Goal: Task Accomplishment & Management: Manage account settings

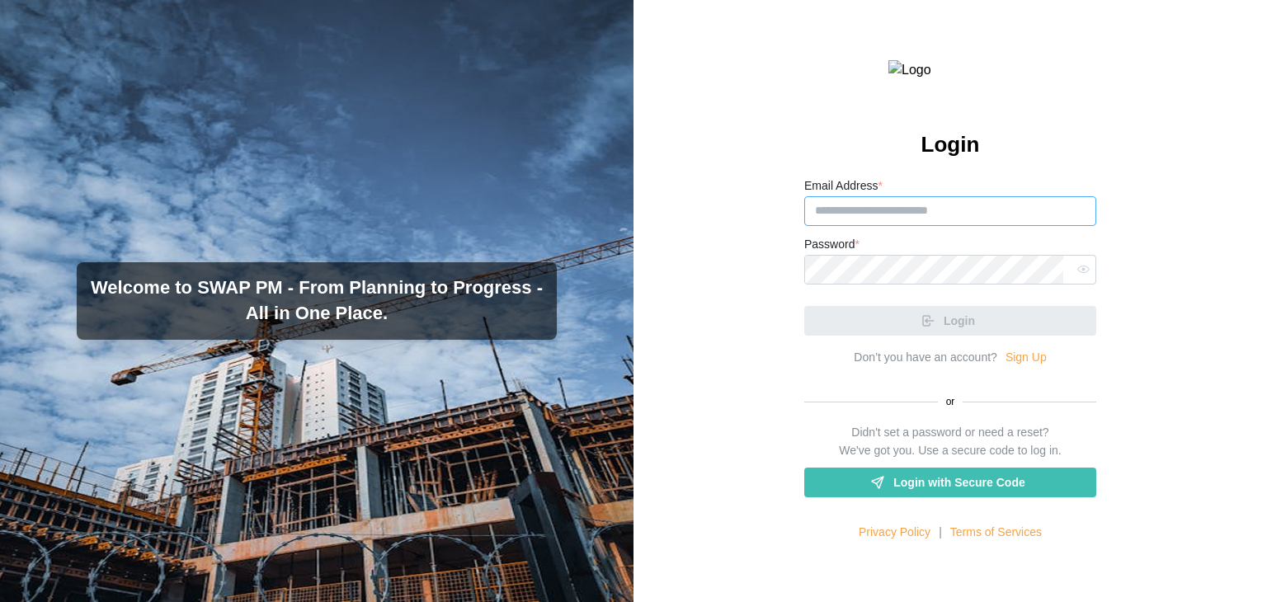
type input "**********"
click at [1033, 226] on input "**********" at bounding box center [950, 211] width 292 height 30
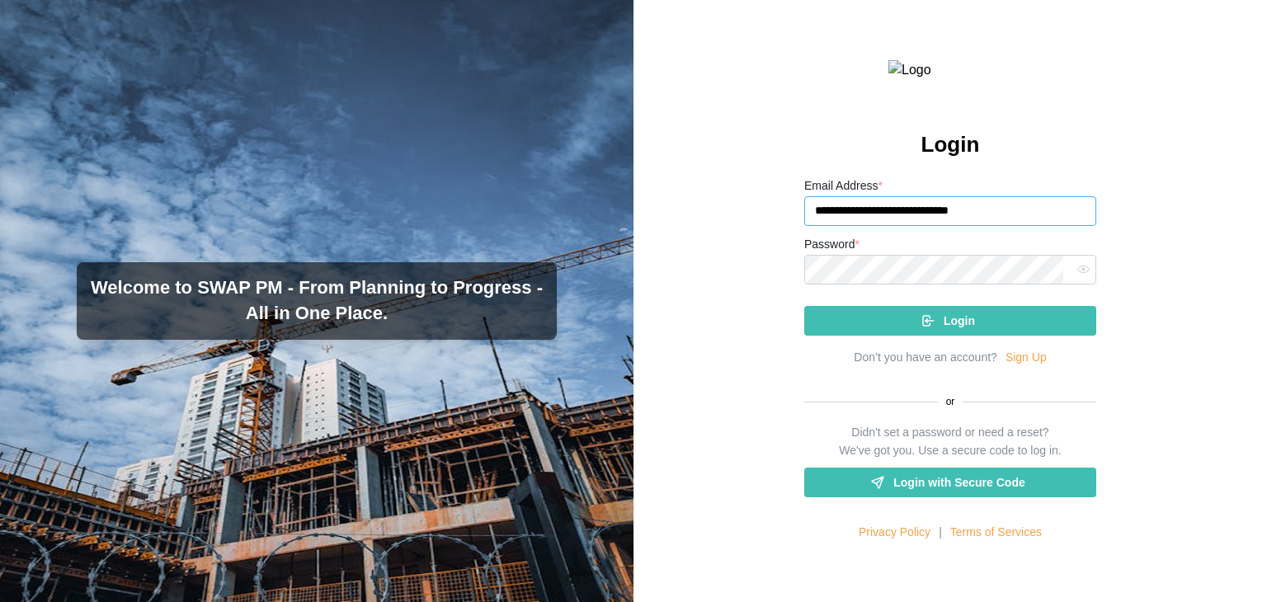
click at [1033, 226] on input "**********" at bounding box center [950, 211] width 292 height 30
drag, startPoint x: 1032, startPoint y: 251, endPoint x: 803, endPoint y: 254, distance: 228.5
click at [804, 226] on input "**********" at bounding box center [950, 211] width 292 height 30
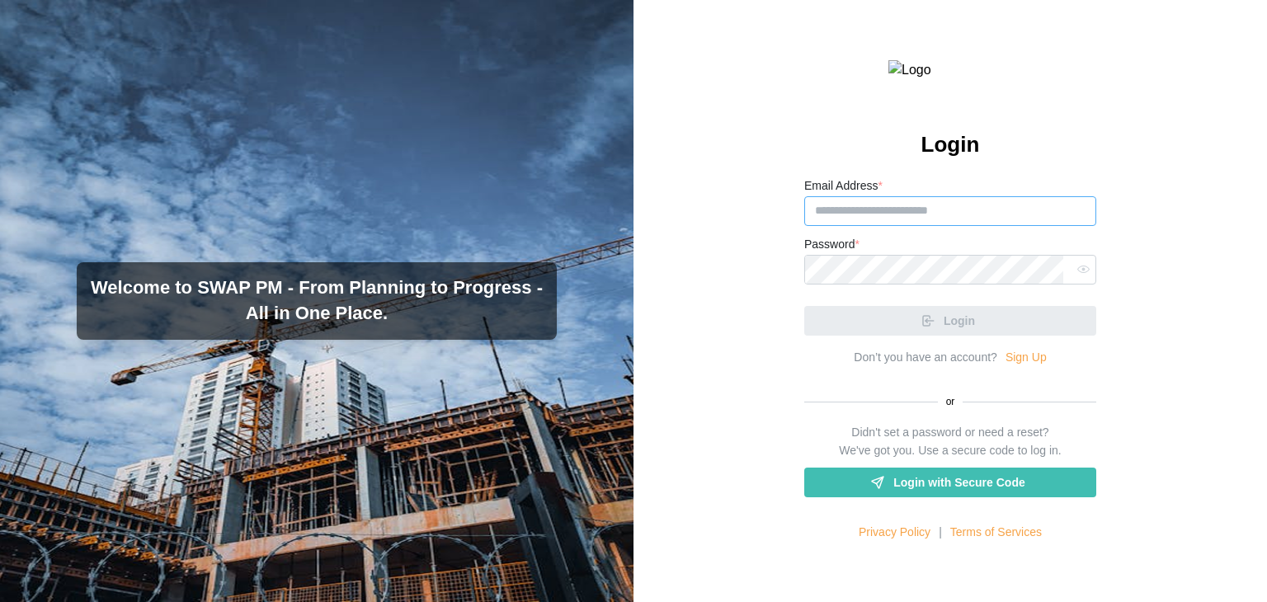
click at [851, 226] on input "Email Address *" at bounding box center [950, 211] width 292 height 30
click at [809, 322] on form "Email Address * Password * Login" at bounding box center [950, 256] width 292 height 160
click at [877, 226] on input "Email Address *" at bounding box center [950, 211] width 292 height 30
click at [736, 322] on div "Login Email Address * Password * Login Don’t you have an account? Sign Up or Di…" at bounding box center [949, 301] width 633 height 602
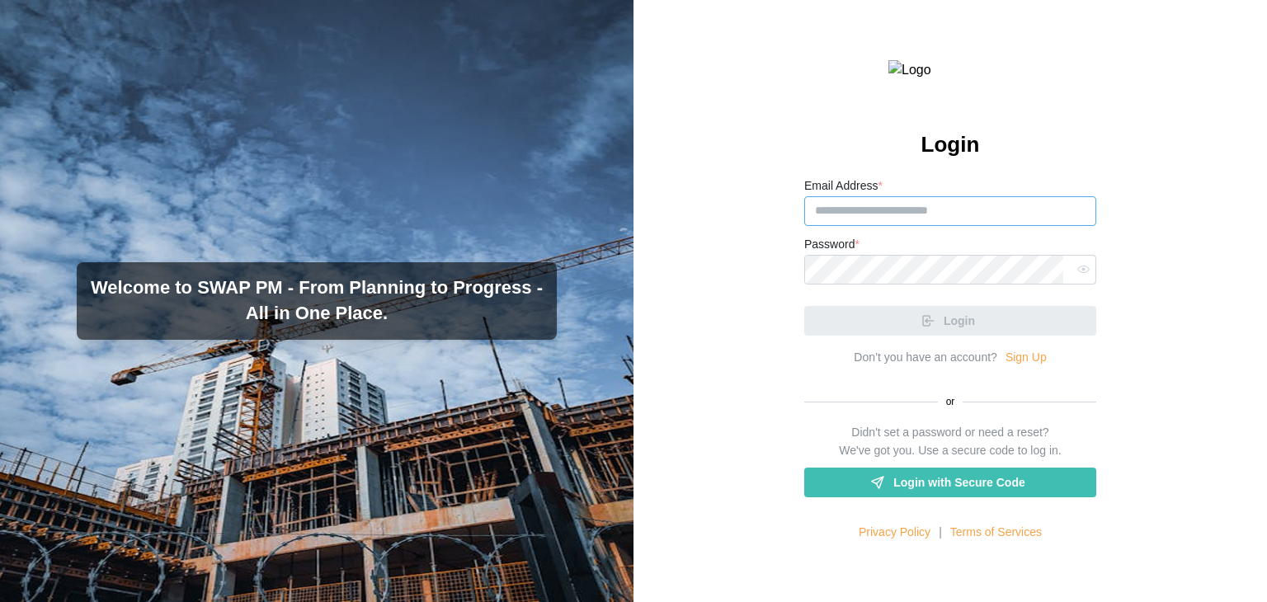
click at [841, 226] on input "Email Address *" at bounding box center [950, 211] width 292 height 30
click at [769, 380] on div "Login Email Address * Password * Login Don’t you have an account? Sign Up or Di…" at bounding box center [949, 301] width 633 height 602
type input "**********"
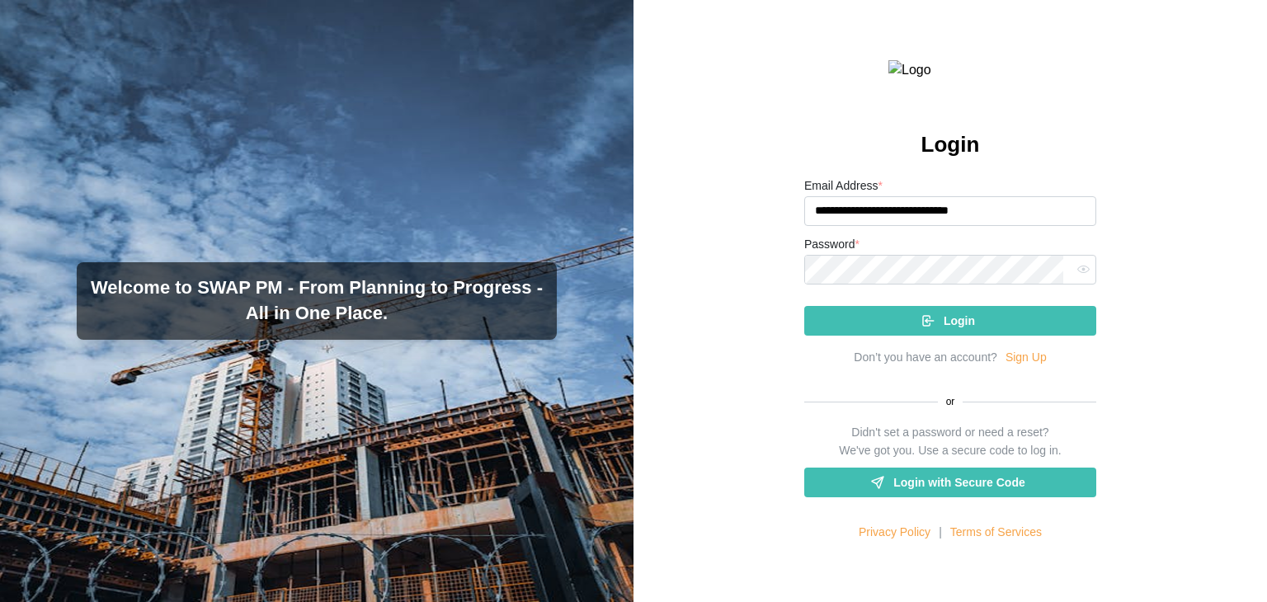
click at [696, 434] on div "**********" at bounding box center [949, 301] width 633 height 602
drag, startPoint x: 941, startPoint y: 332, endPoint x: 944, endPoint y: 342, distance: 10.2
click at [942, 332] on div "Login" at bounding box center [950, 314] width 292 height 43
click at [949, 335] on span "Login" at bounding box center [959, 321] width 31 height 28
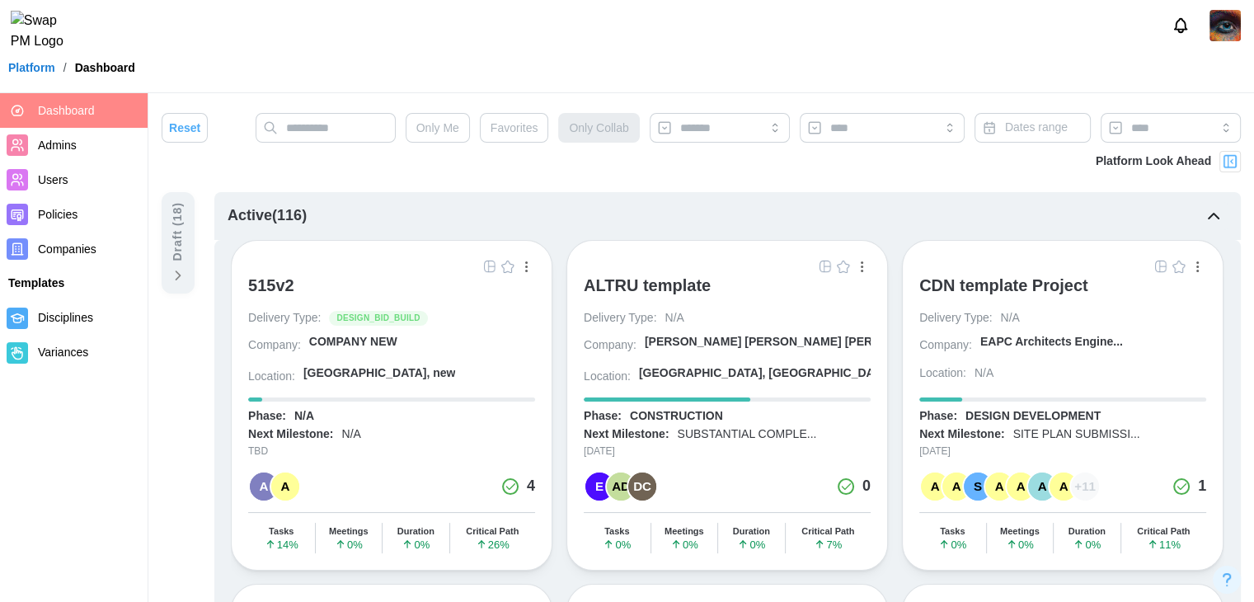
click at [55, 250] on span "Companies" at bounding box center [67, 248] width 59 height 13
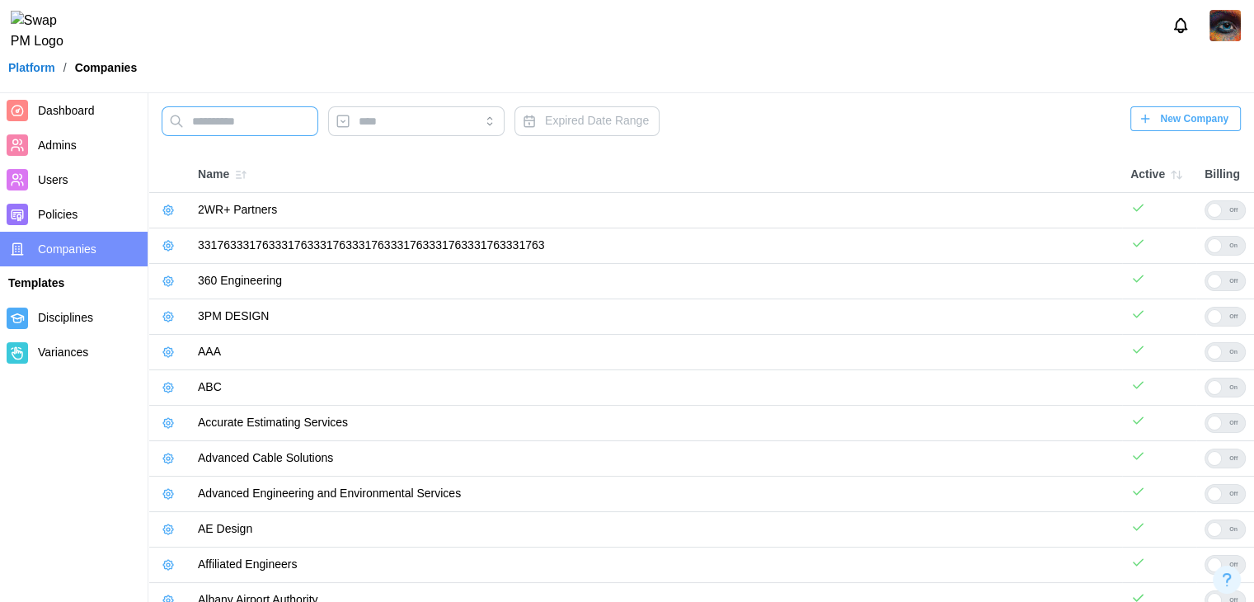
click at [194, 123] on input "text" at bounding box center [240, 121] width 157 height 30
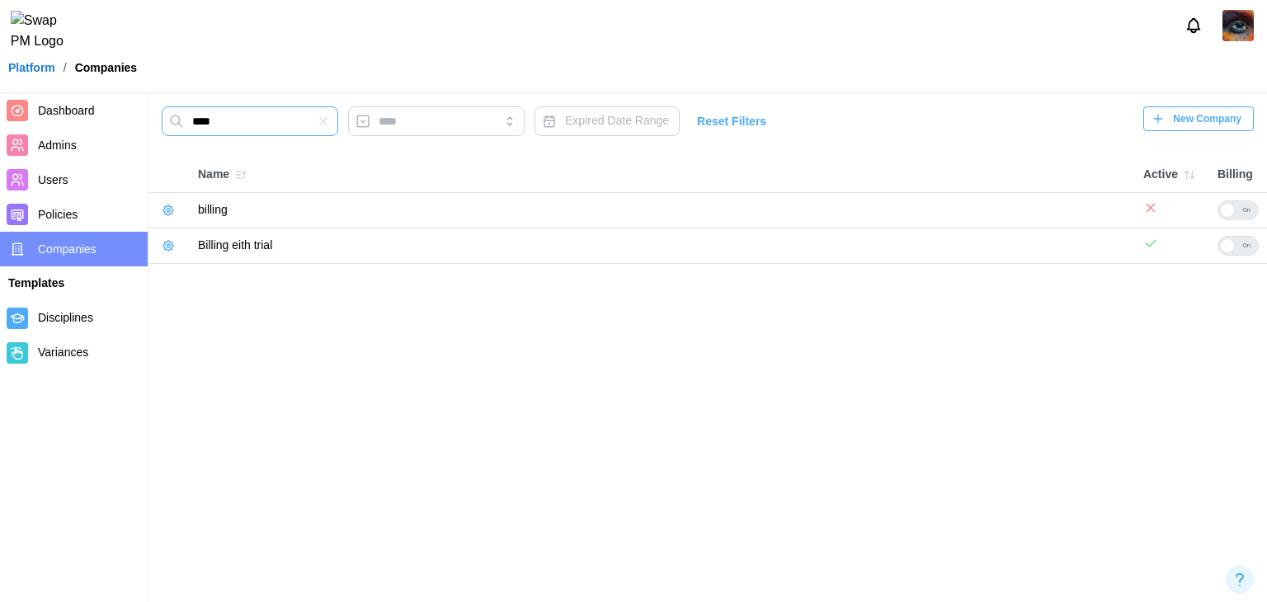
type input "****"
click at [172, 244] on icon "button" at bounding box center [168, 245] width 13 height 13
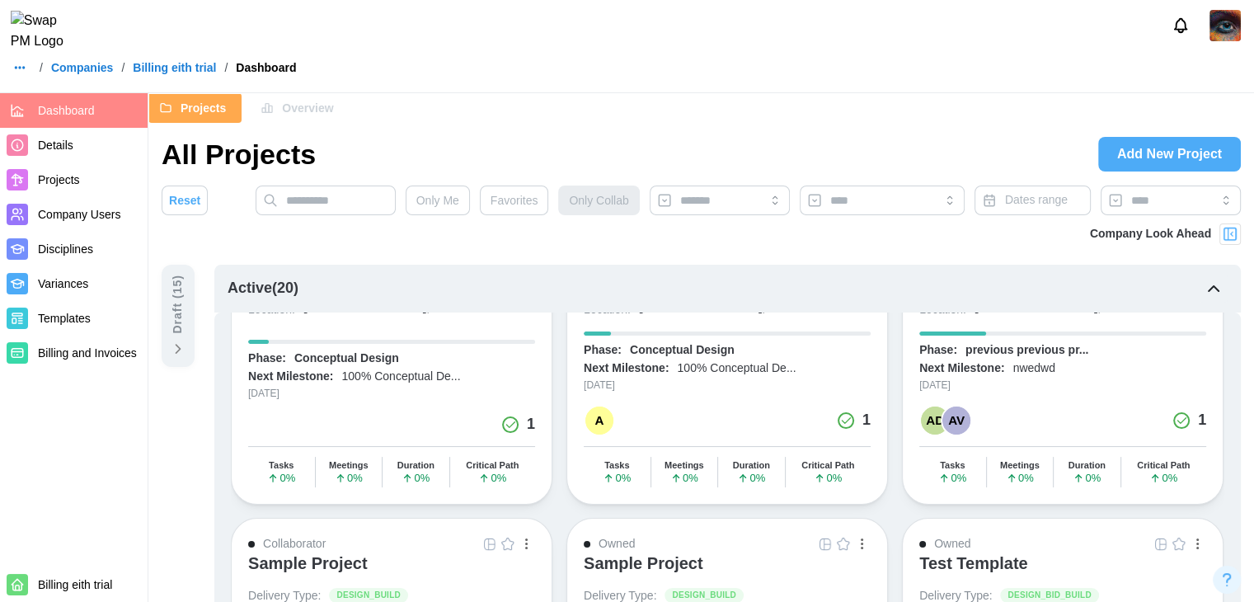
click at [428, 167] on div "All Projects Add New Project" at bounding box center [702, 154] width 1080 height 36
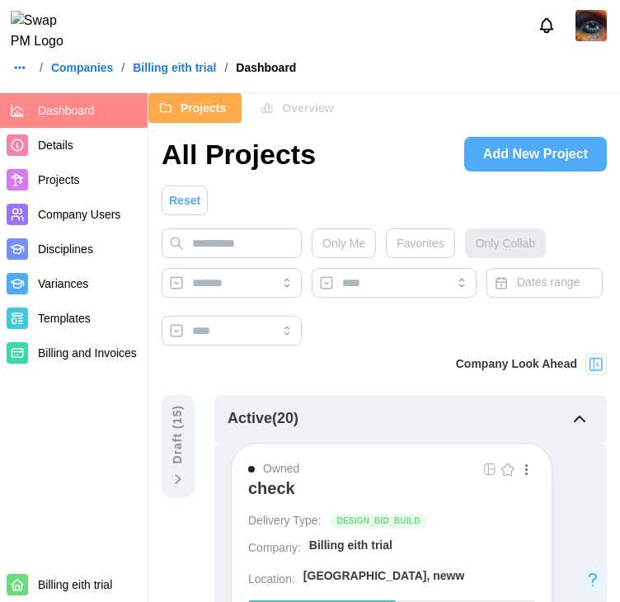
click at [76, 73] on link "Companies" at bounding box center [82, 68] width 62 height 12
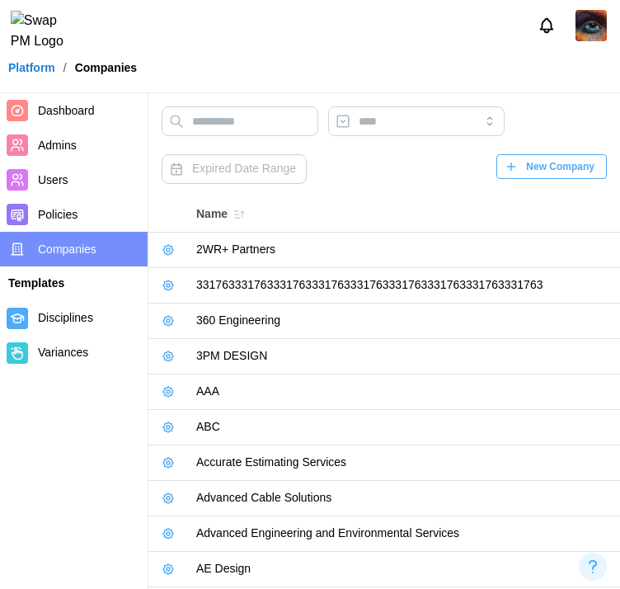
click at [72, 113] on span "Dashboard" at bounding box center [66, 110] width 57 height 13
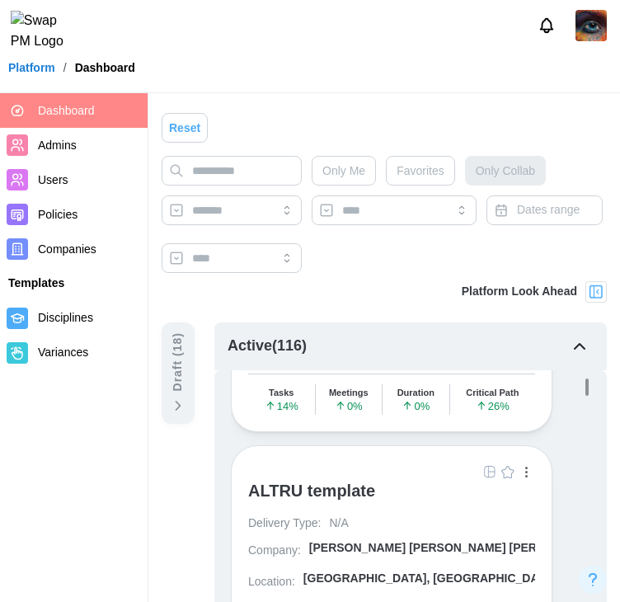
scroll to position [247, 0]
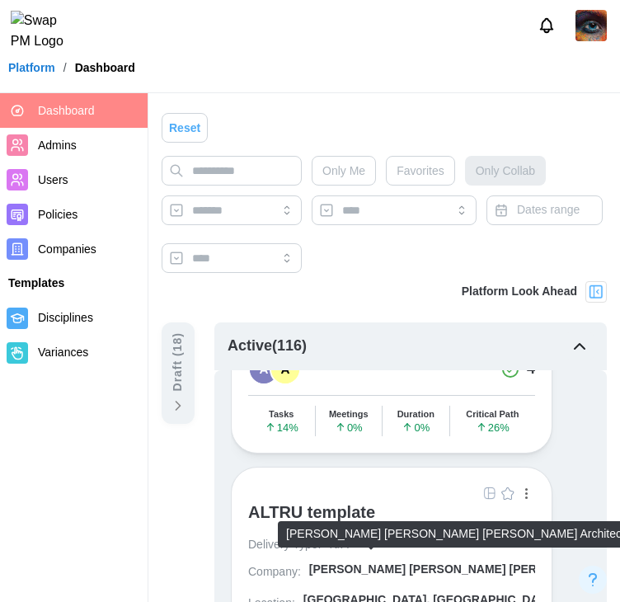
click at [323, 563] on div "Barker Rinker Seacat A..." at bounding box center [468, 570] width 318 height 16
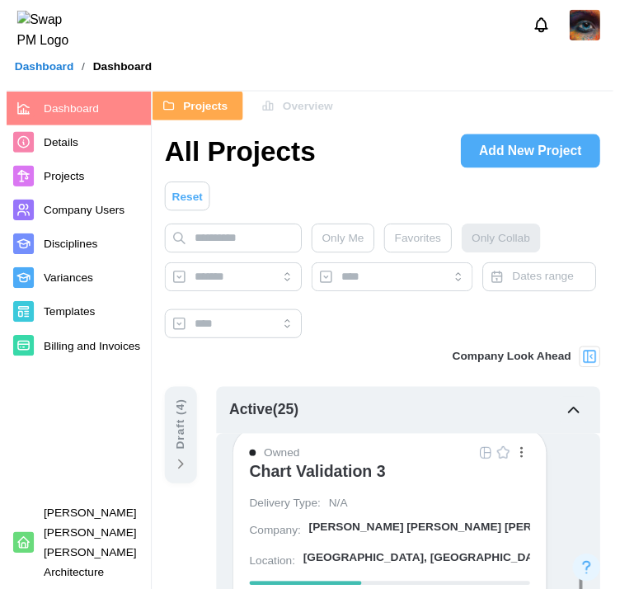
scroll to position [1402, 0]
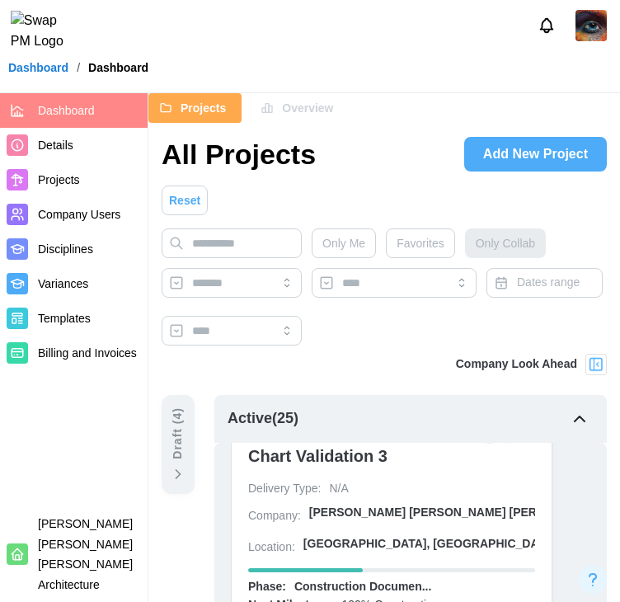
click at [88, 186] on span "Projects" at bounding box center [89, 180] width 103 height 21
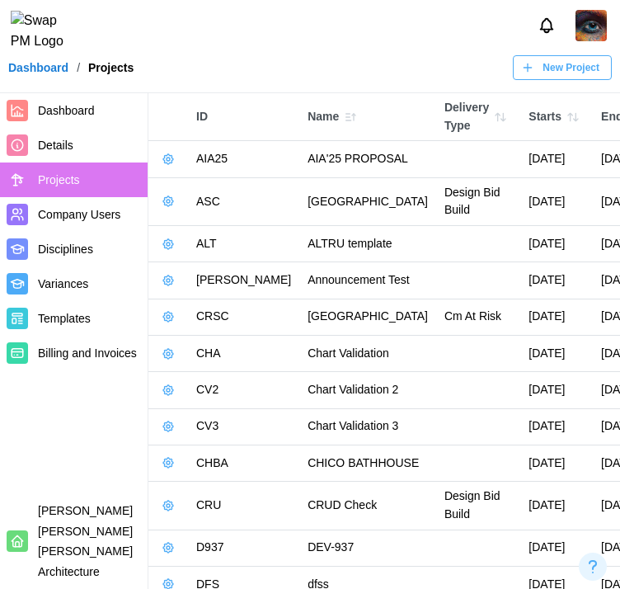
click at [172, 208] on icon "button" at bounding box center [168, 201] width 13 height 13
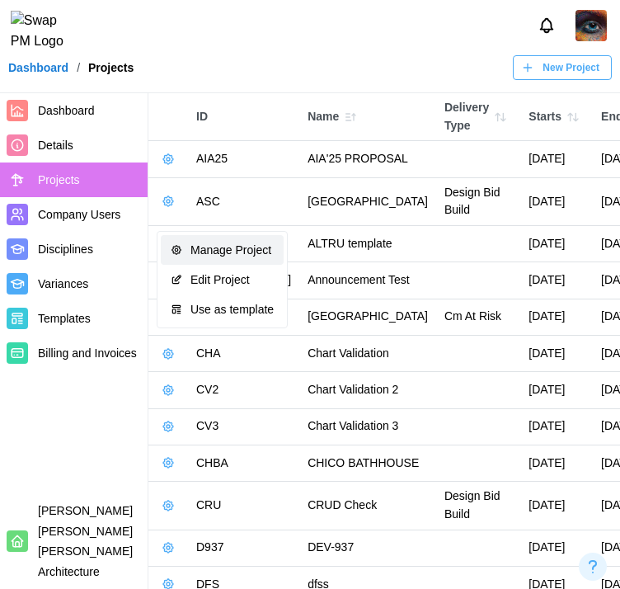
click at [181, 251] on icon "button" at bounding box center [177, 250] width 12 height 12
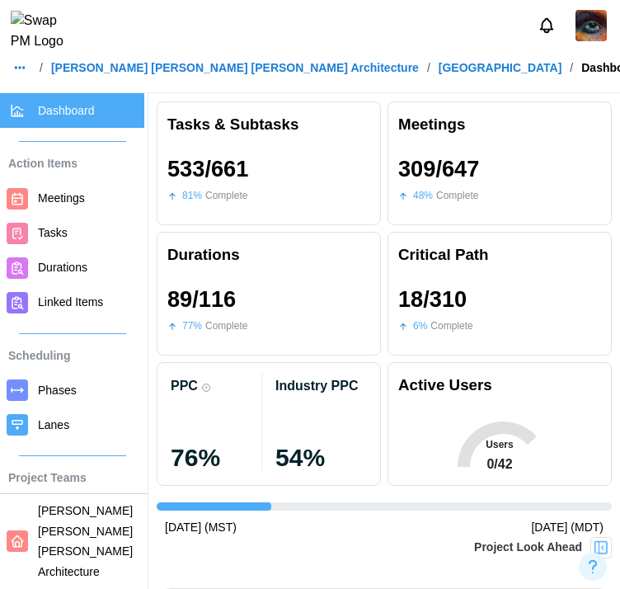
scroll to position [0, 3683]
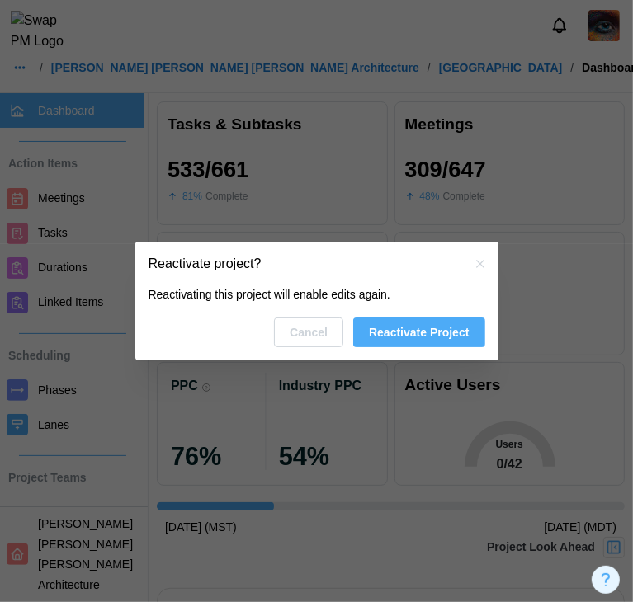
click at [393, 322] on span "Reactivate Project" at bounding box center [419, 332] width 100 height 28
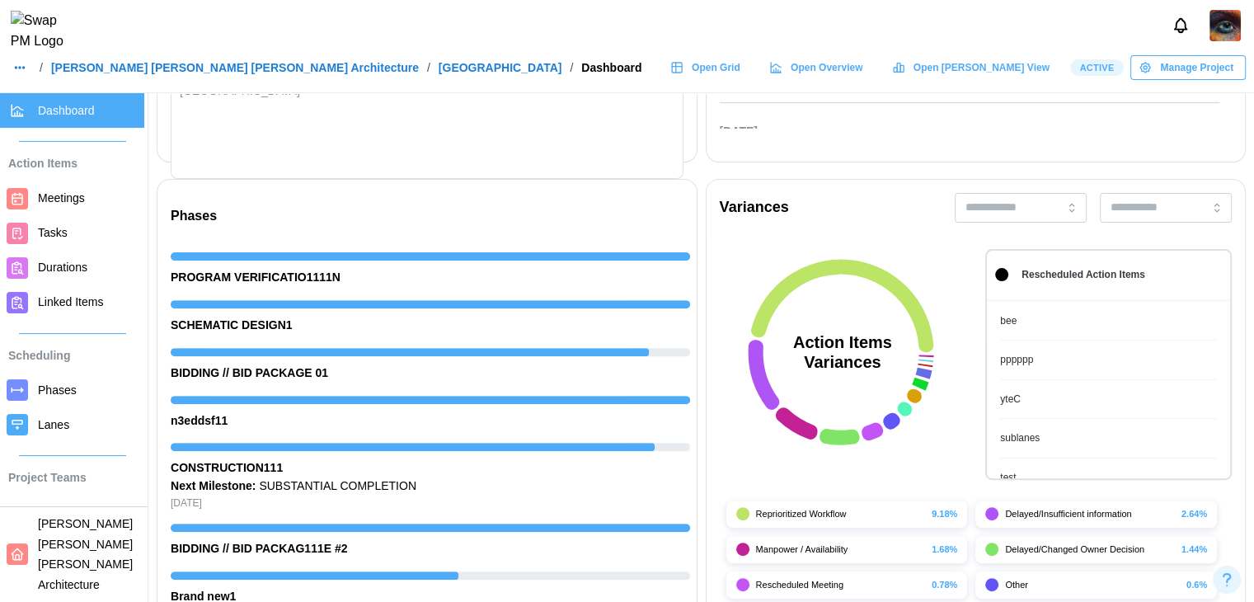
scroll to position [165, 0]
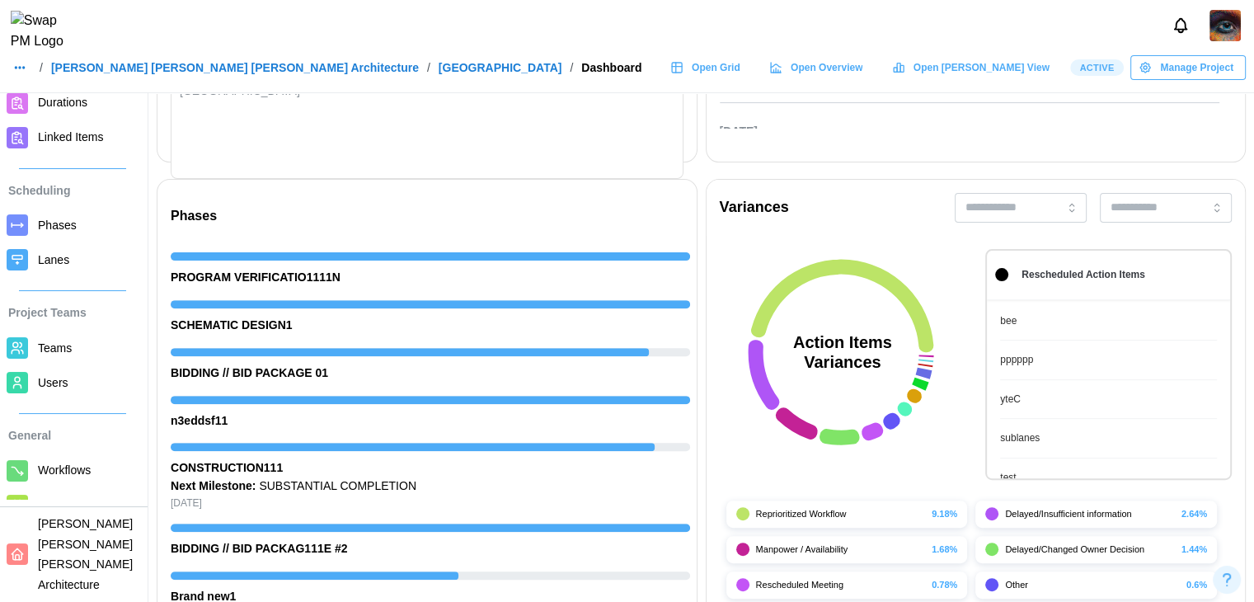
click at [66, 360] on link "Teams" at bounding box center [72, 348] width 144 height 35
click at [66, 379] on span "Users" at bounding box center [88, 383] width 100 height 21
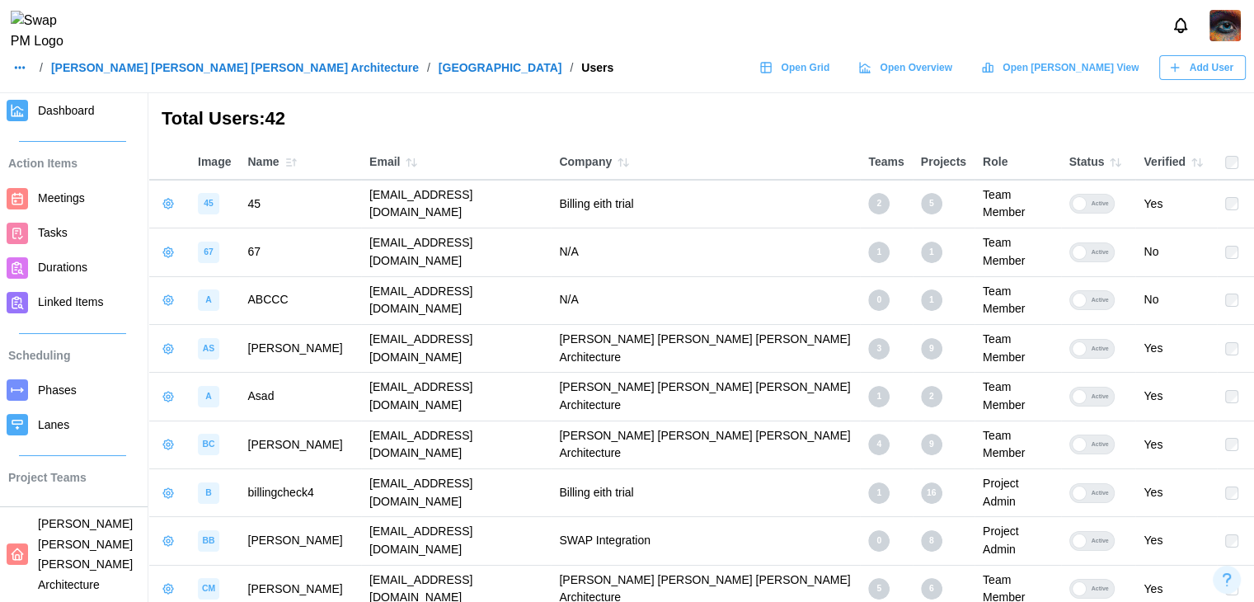
click at [173, 487] on icon "button" at bounding box center [168, 493] width 13 height 13
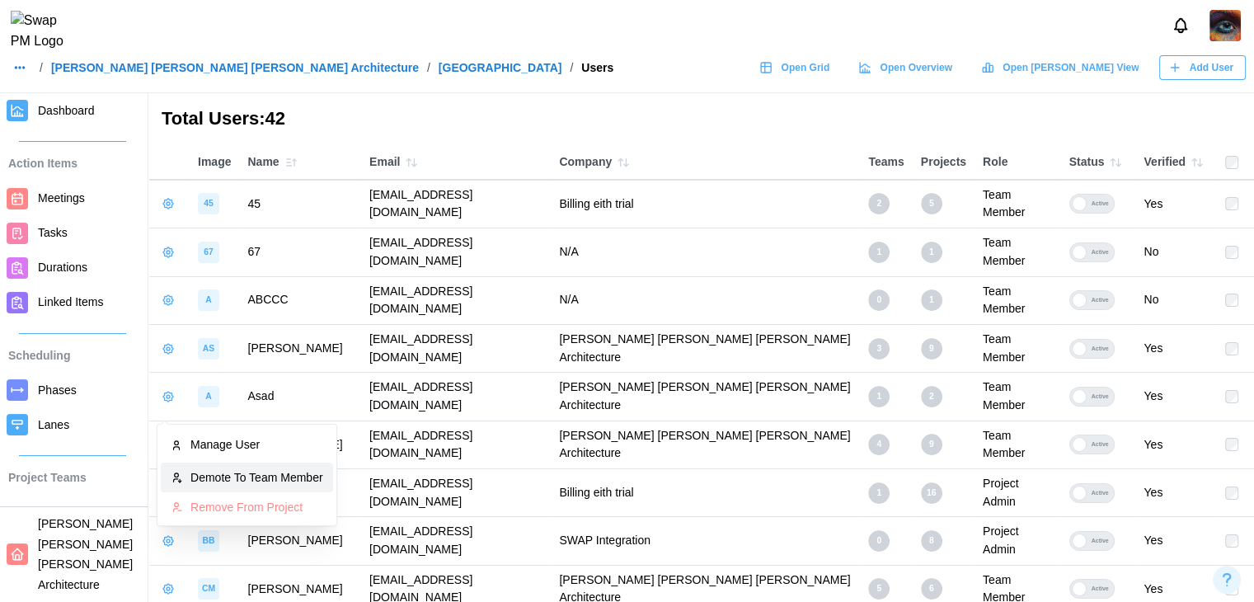
click at [190, 484] on button "Demote To Team Member" at bounding box center [247, 478] width 172 height 30
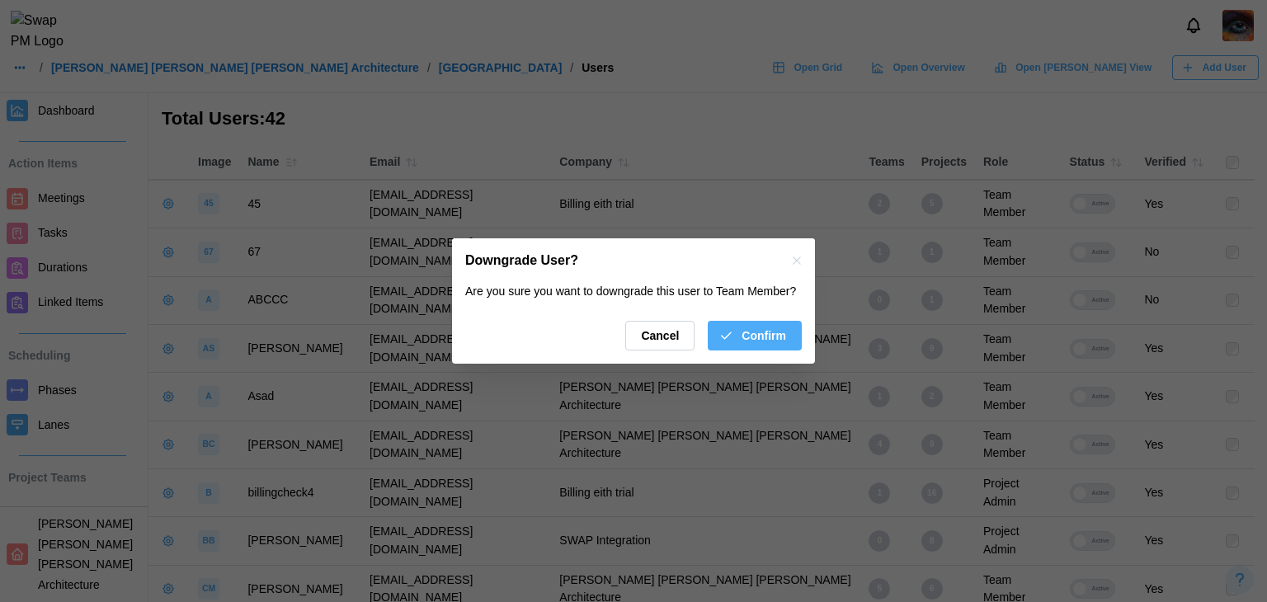
click at [632, 349] on div "Confirm" at bounding box center [752, 336] width 68 height 28
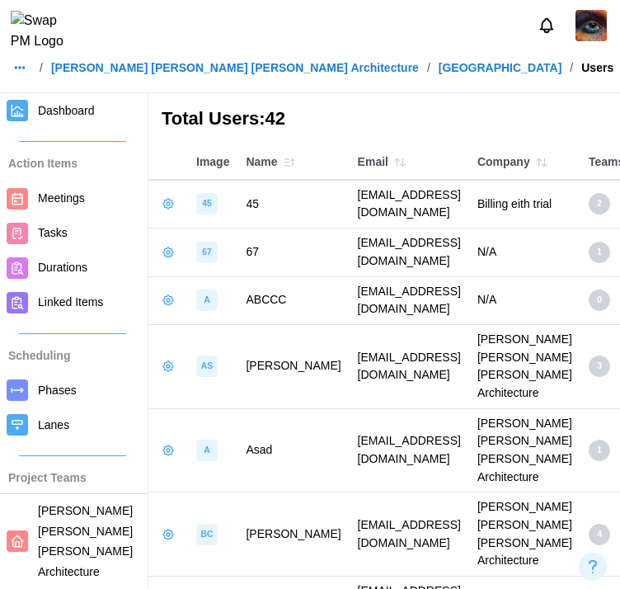
click at [87, 110] on span "Dashboard" at bounding box center [66, 110] width 57 height 13
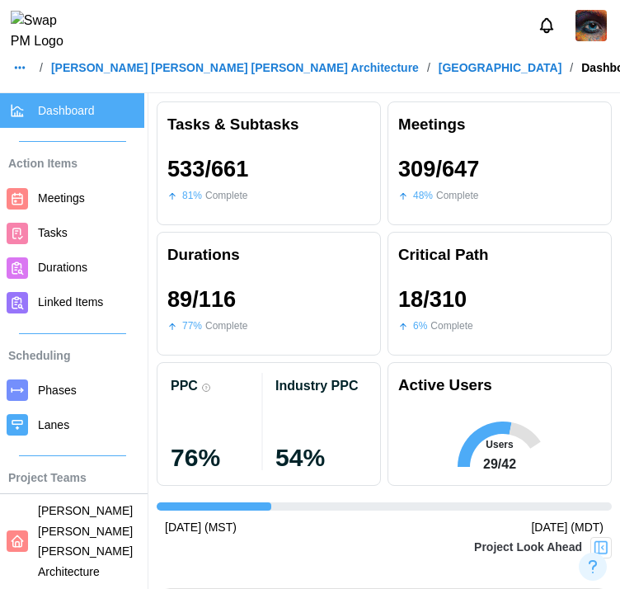
scroll to position [0, 3683]
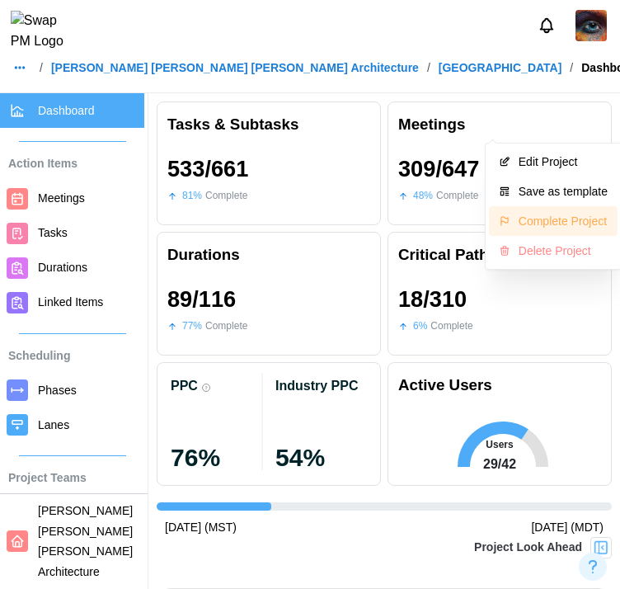
click at [562, 215] on div "Complete Project" at bounding box center [563, 220] width 89 height 13
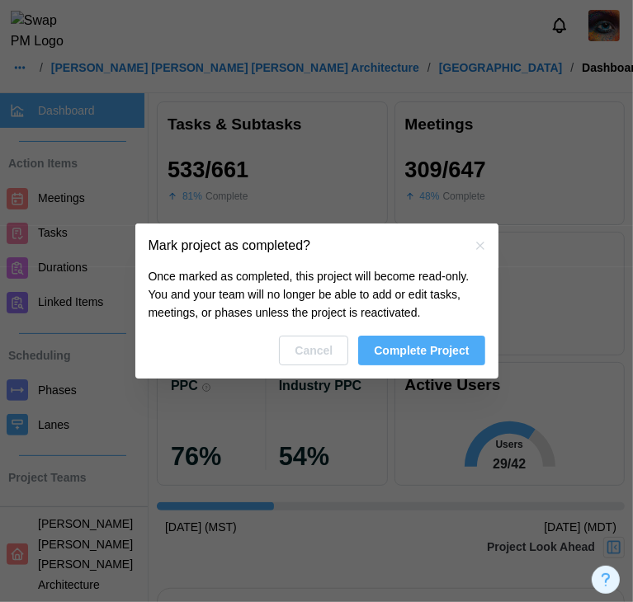
click at [457, 347] on span "Complete Project" at bounding box center [421, 351] width 95 height 28
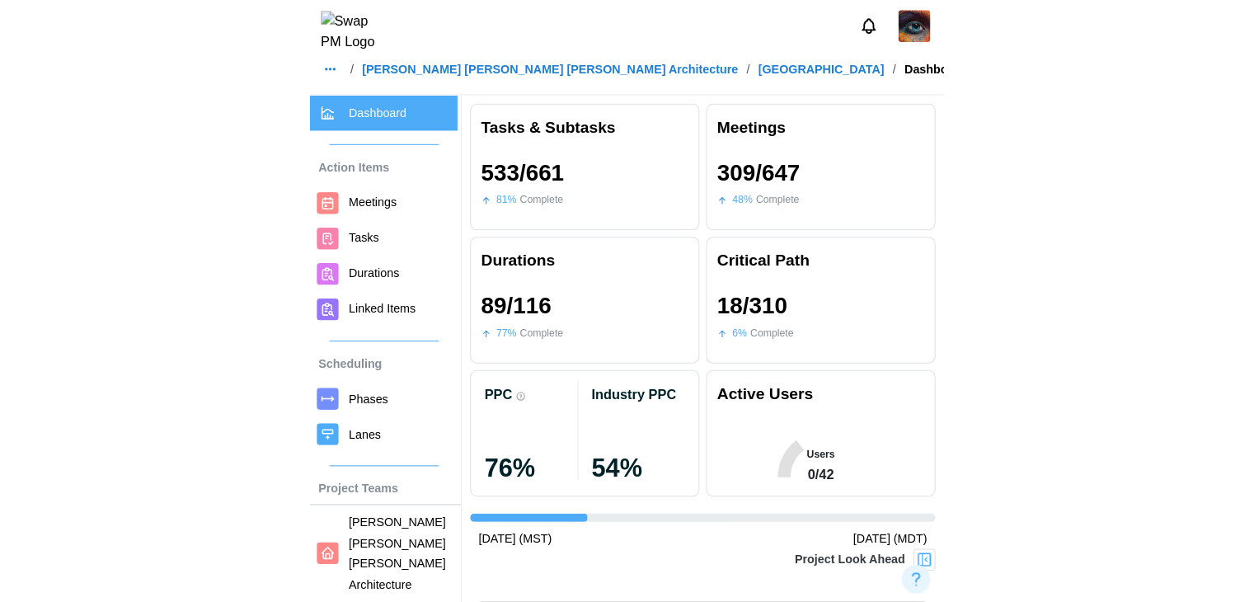
scroll to position [0, 3683]
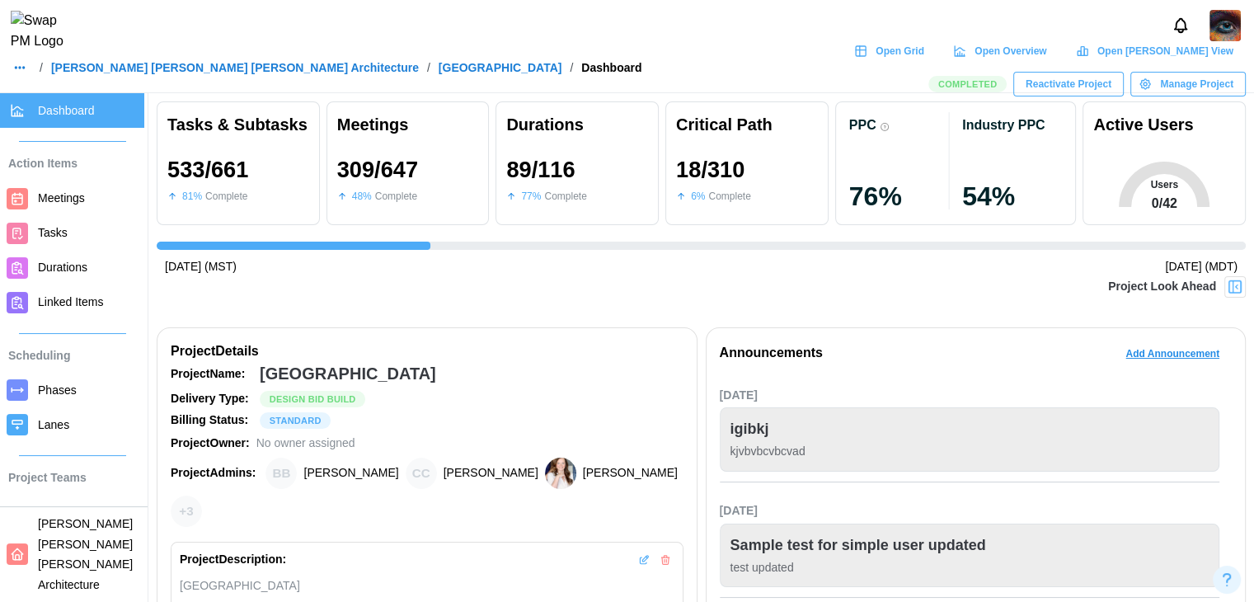
click at [632, 63] on span "Open Grid" at bounding box center [900, 51] width 49 height 23
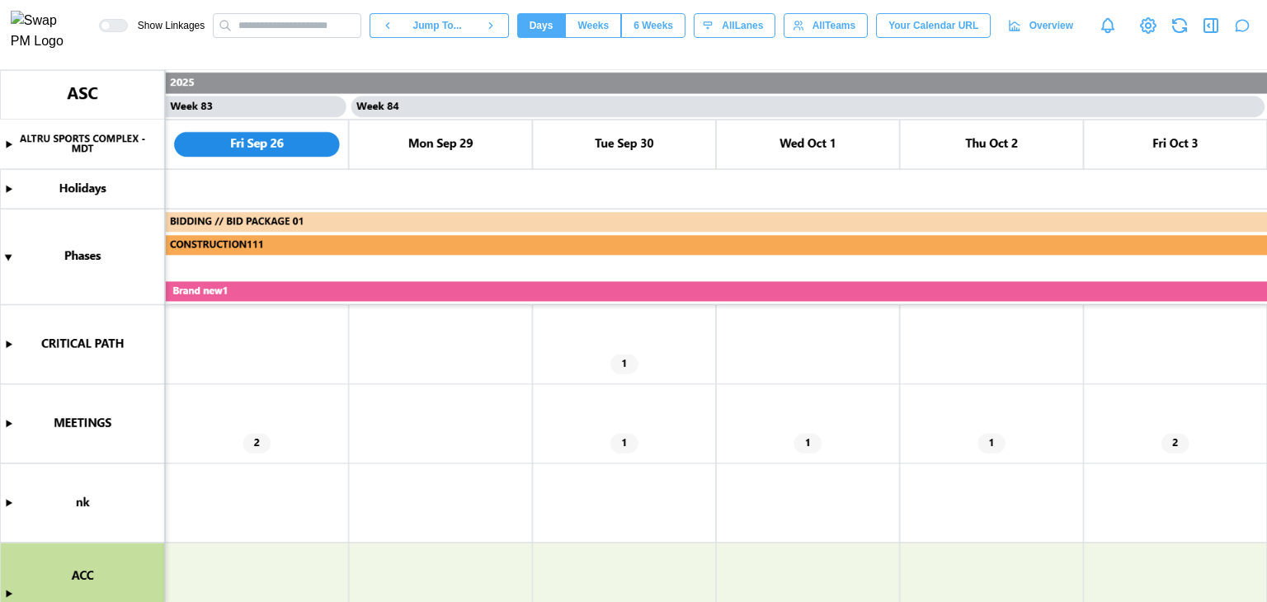
scroll to position [0, 76031]
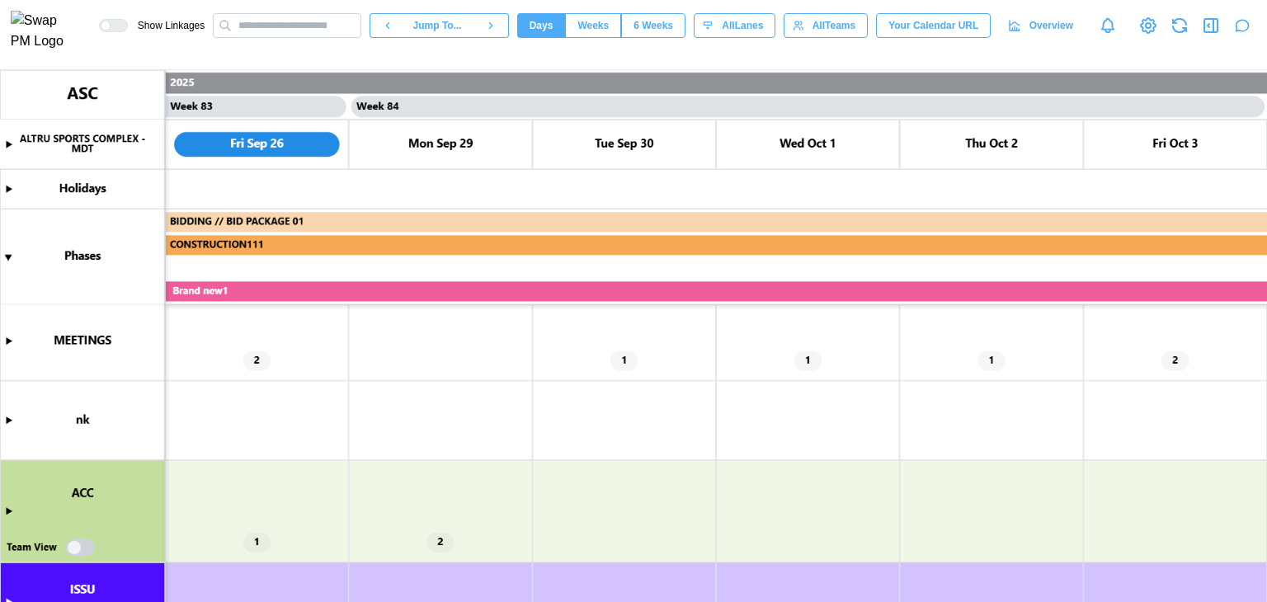
click at [10, 506] on canvas at bounding box center [633, 336] width 1267 height 532
click at [7, 420] on canvas at bounding box center [633, 336] width 1267 height 532
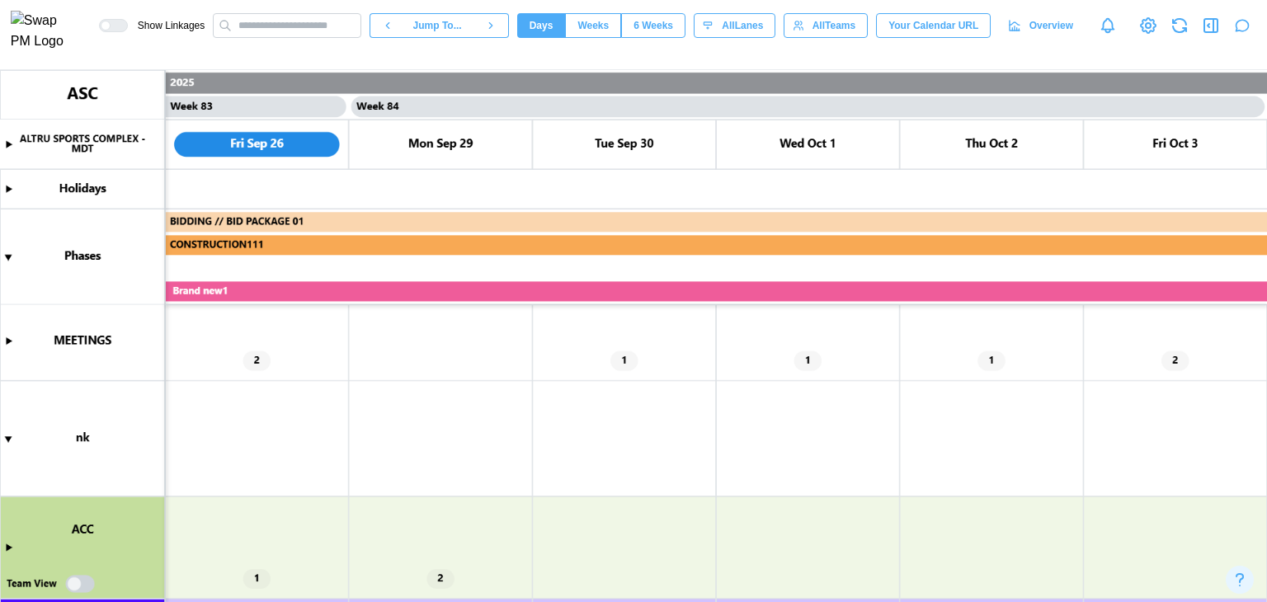
scroll to position [247, 0]
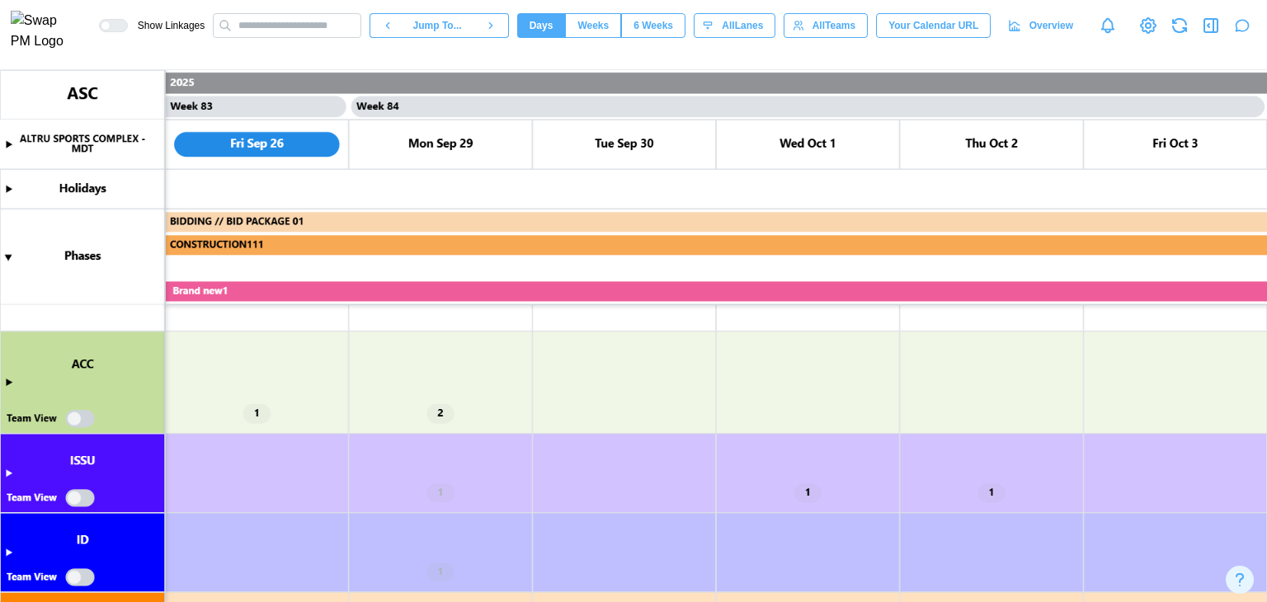
click at [10, 385] on canvas at bounding box center [633, 336] width 1267 height 532
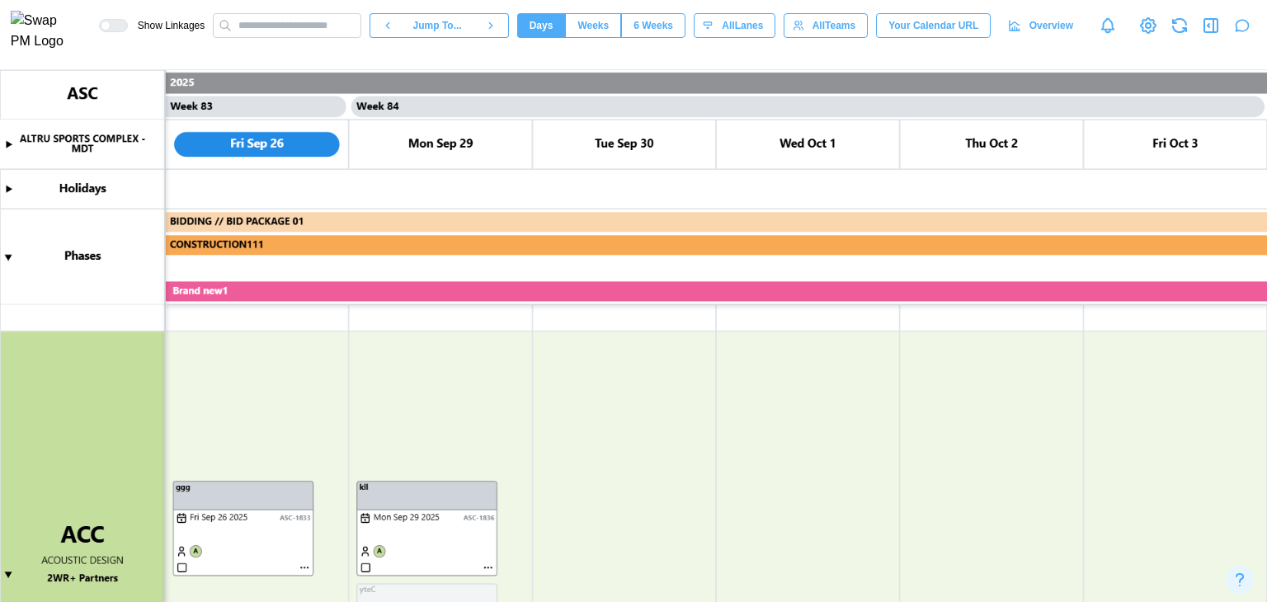
scroll to position [165, 0]
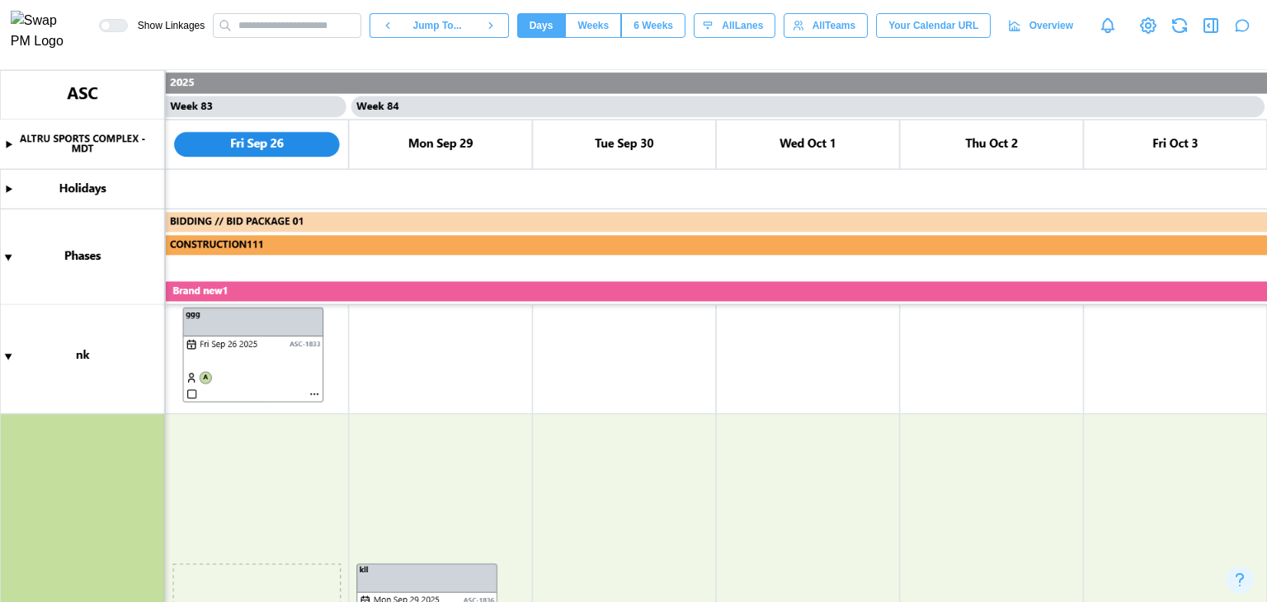
drag, startPoint x: 262, startPoint y: 591, endPoint x: 275, endPoint y: 321, distance: 270.0
click at [275, 321] on canvas at bounding box center [633, 336] width 1267 height 532
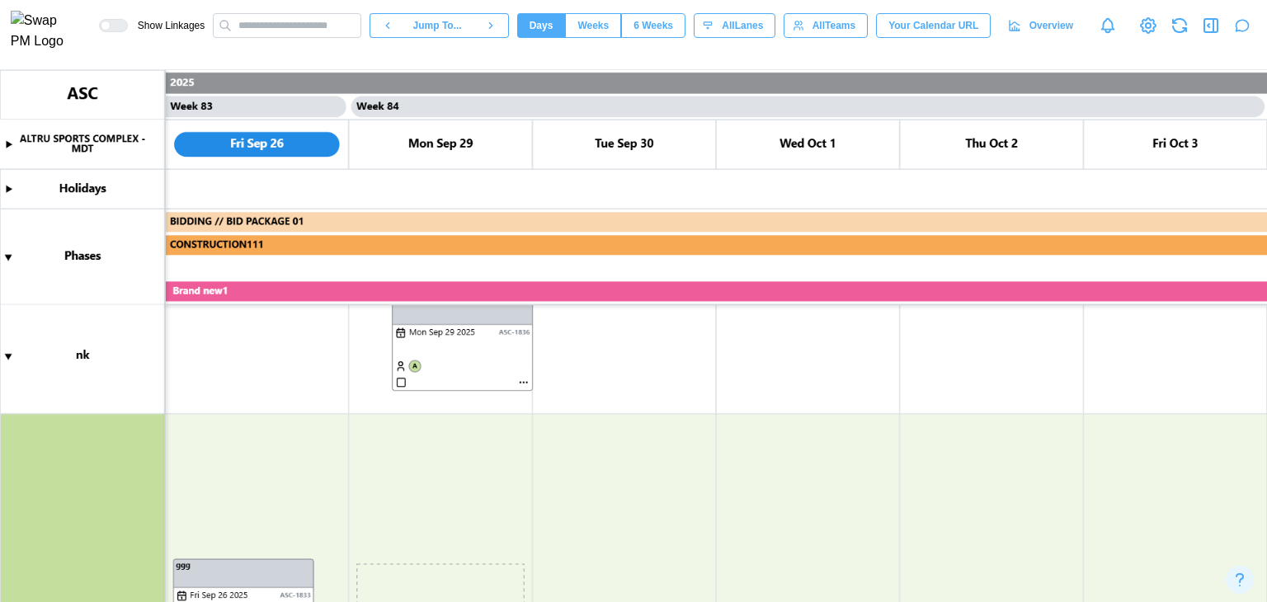
drag, startPoint x: 468, startPoint y: 582, endPoint x: 470, endPoint y: 309, distance: 273.0
click at [470, 309] on canvas at bounding box center [633, 336] width 1267 height 532
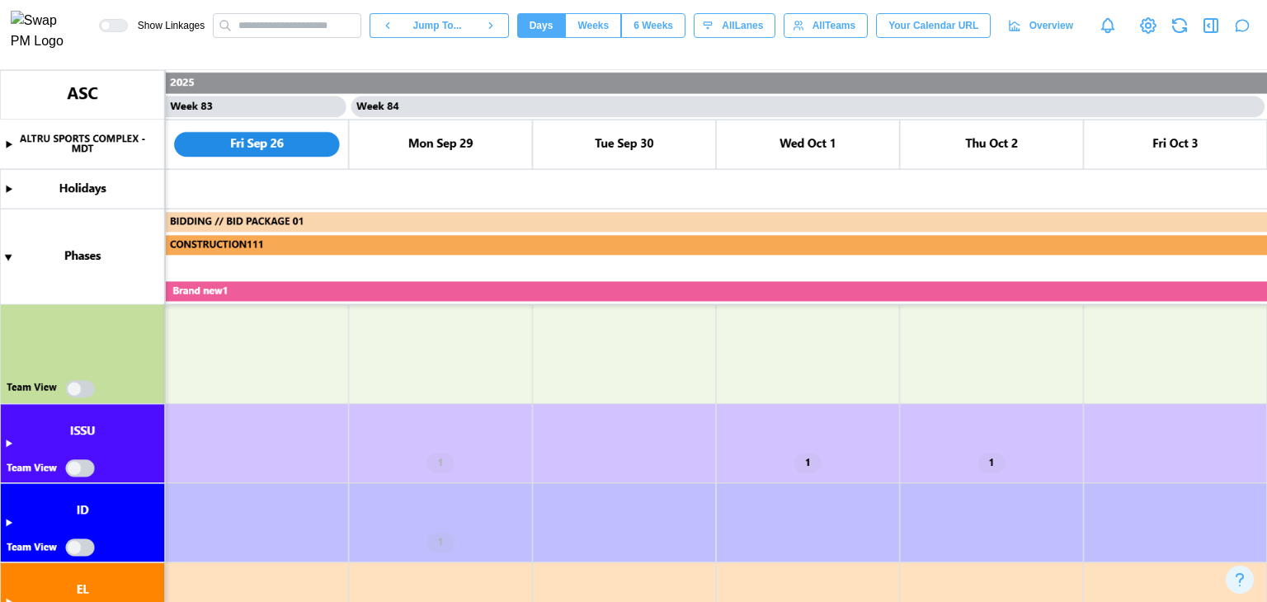
scroll to position [495, 0]
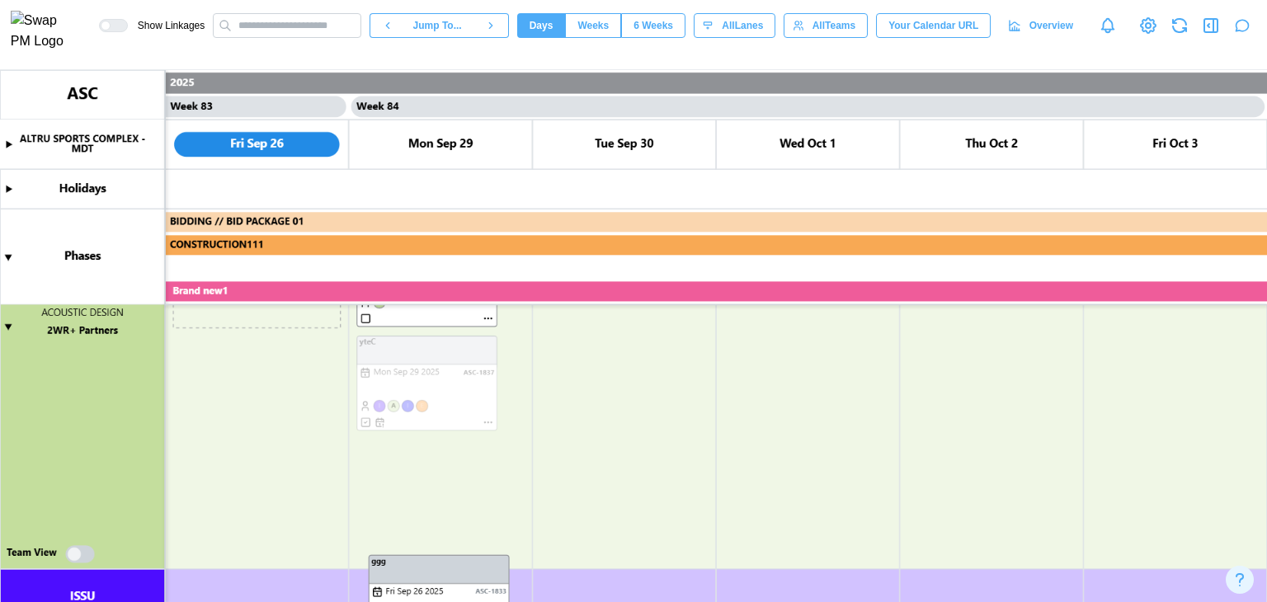
drag, startPoint x: 252, startPoint y: 314, endPoint x: 446, endPoint y: 640, distance: 379.1
click at [446, 601] on html "Show Linkages Jump To... Days Weeks 6 Weeks days All Lanes All Teams Your Calen…" at bounding box center [633, 368] width 1267 height 736
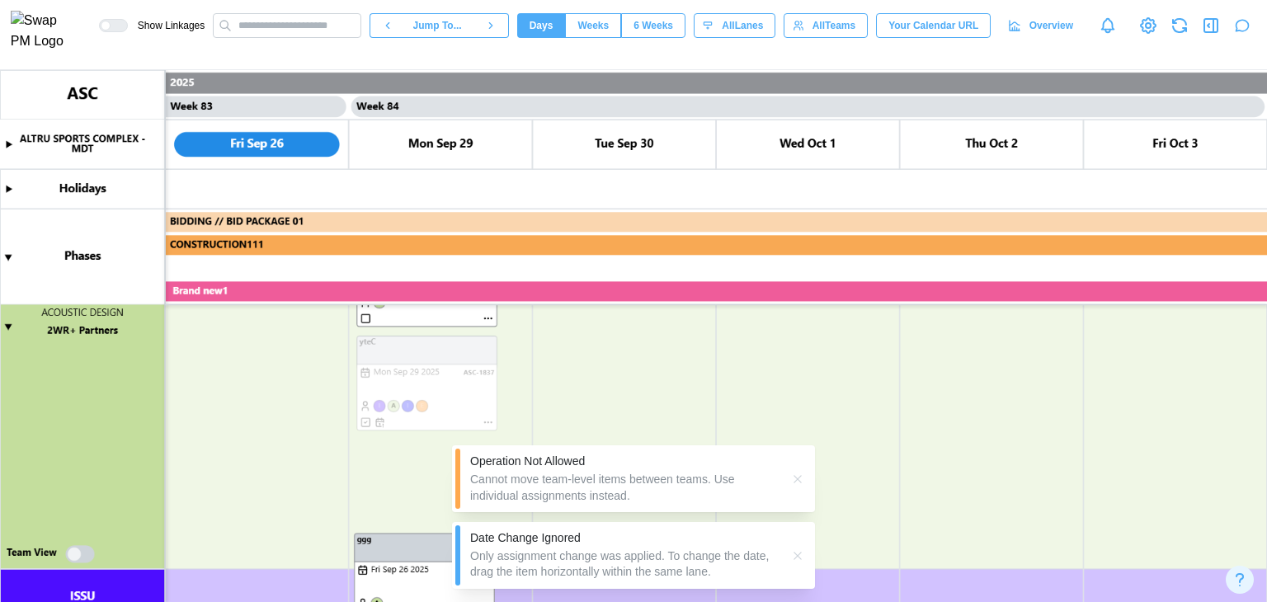
scroll to position [660, 0]
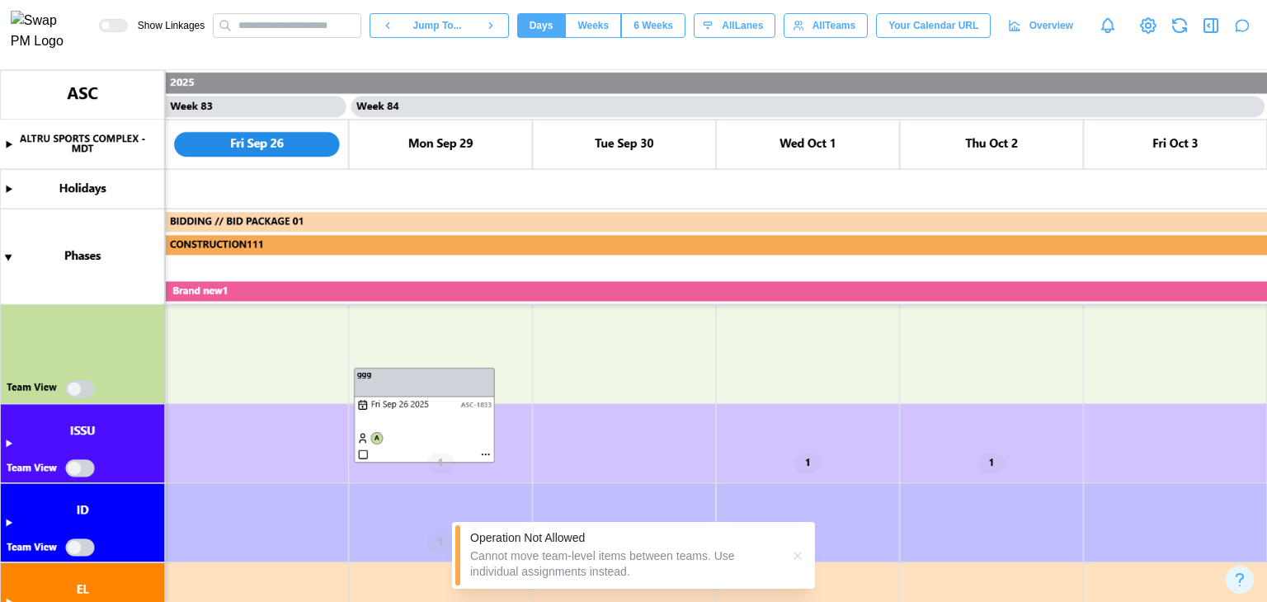
click at [799, 562] on icon "button" at bounding box center [797, 555] width 13 height 13
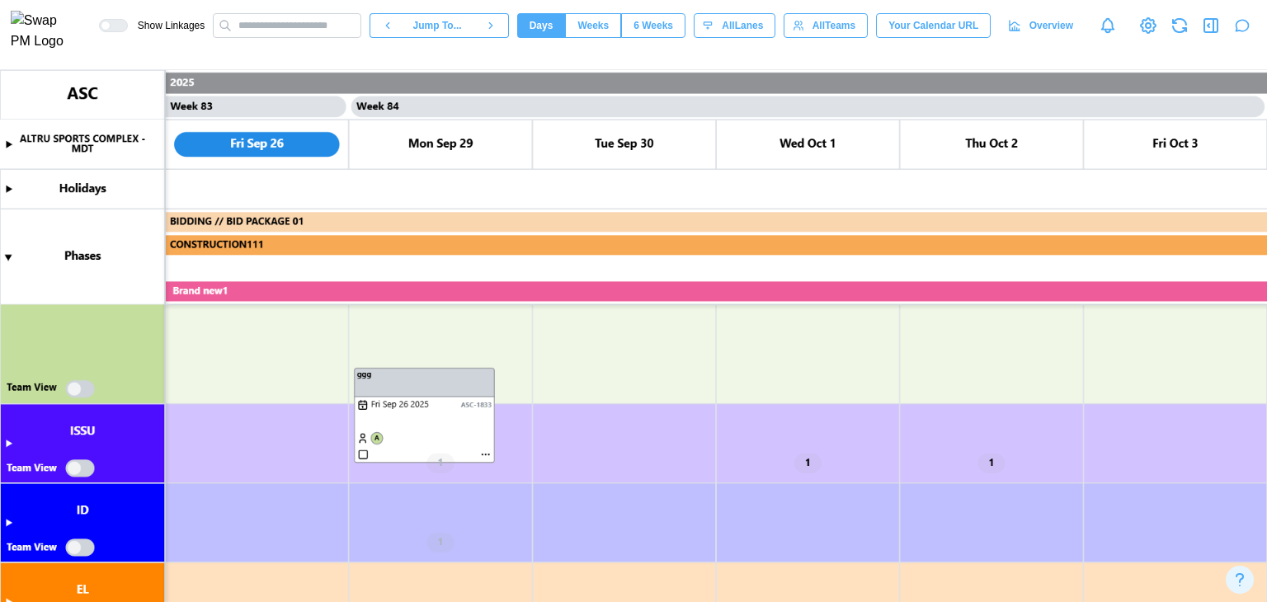
drag, startPoint x: 431, startPoint y: 388, endPoint x: 309, endPoint y: 341, distance: 130.8
click at [309, 343] on canvas at bounding box center [633, 336] width 1267 height 532
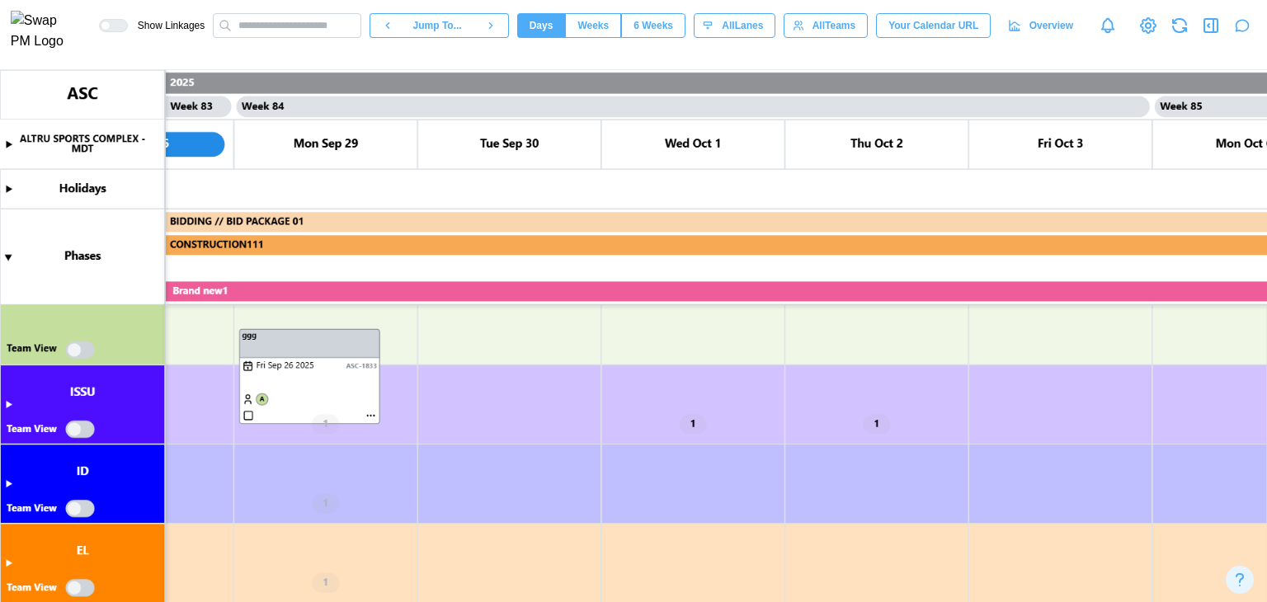
click at [79, 346] on canvas at bounding box center [633, 336] width 1267 height 532
click at [72, 349] on canvas at bounding box center [633, 336] width 1267 height 532
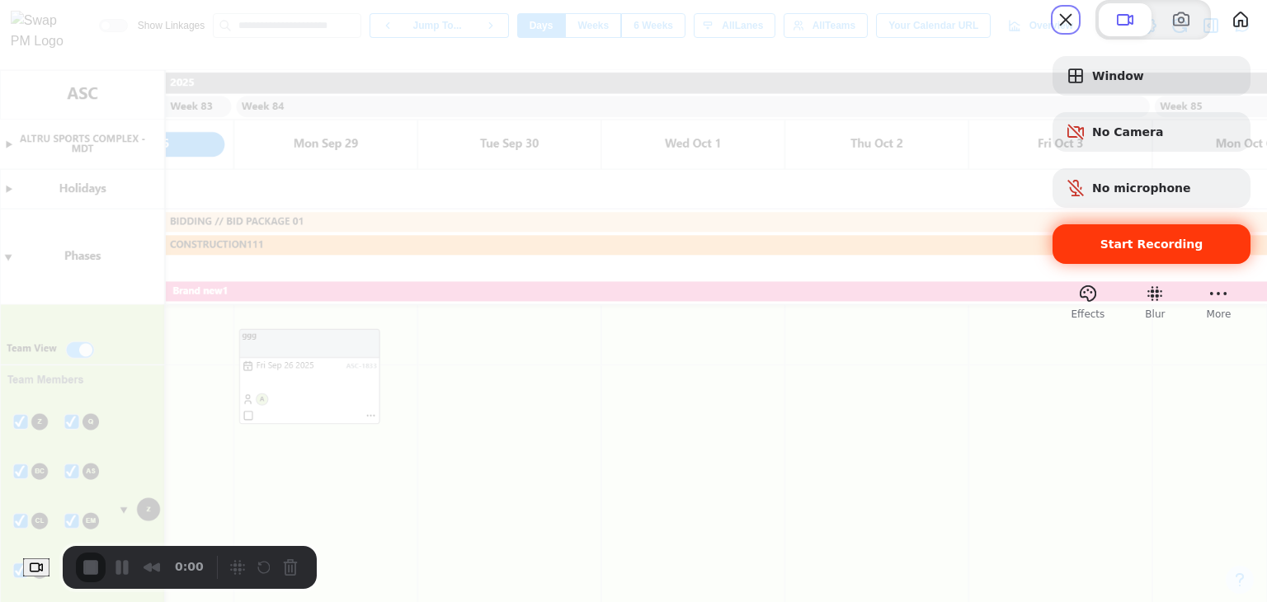
click at [1085, 251] on span "Start Recording" at bounding box center [1152, 244] width 172 height 13
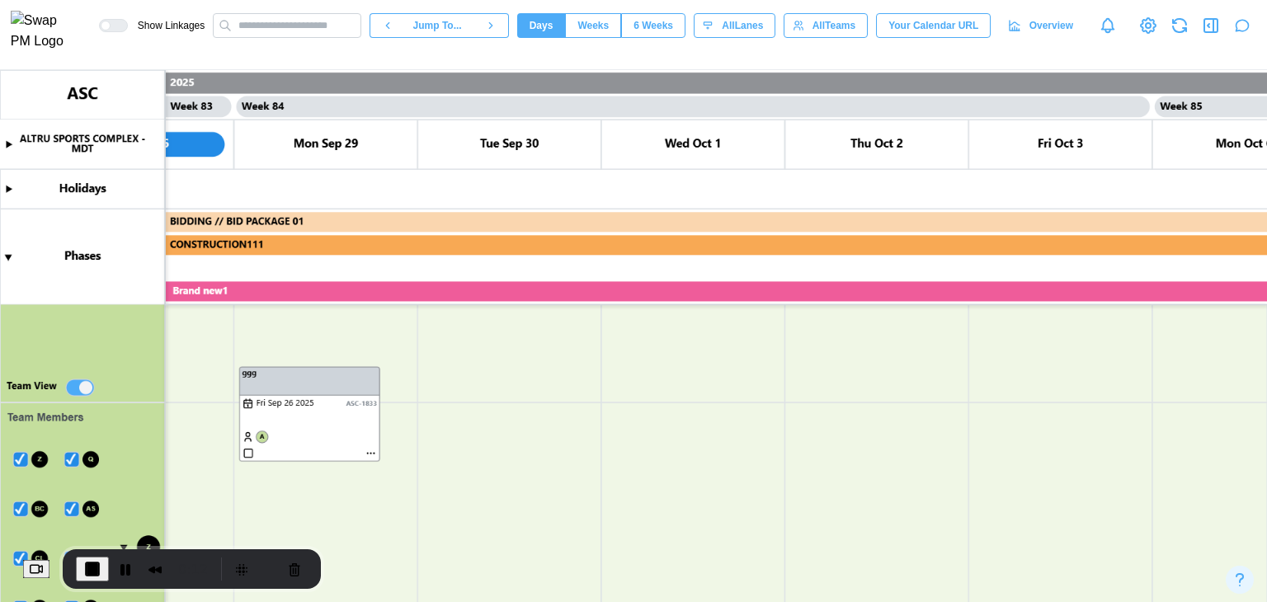
scroll to position [564, 0]
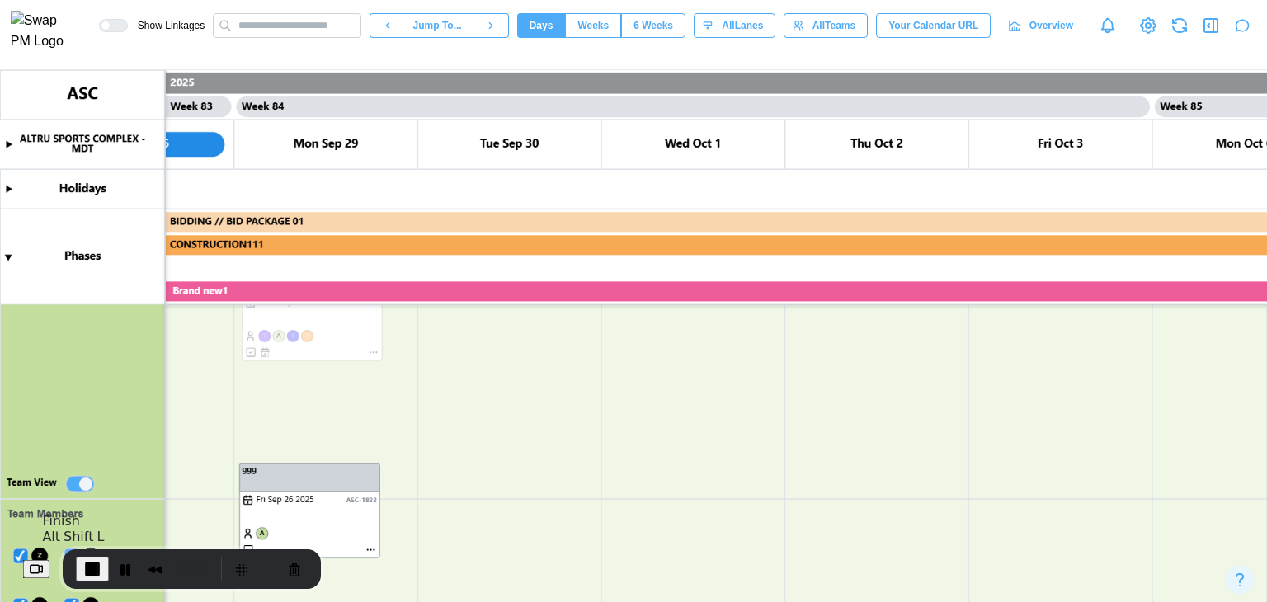
click at [102, 572] on span "End Recording" at bounding box center [92, 569] width 20 height 20
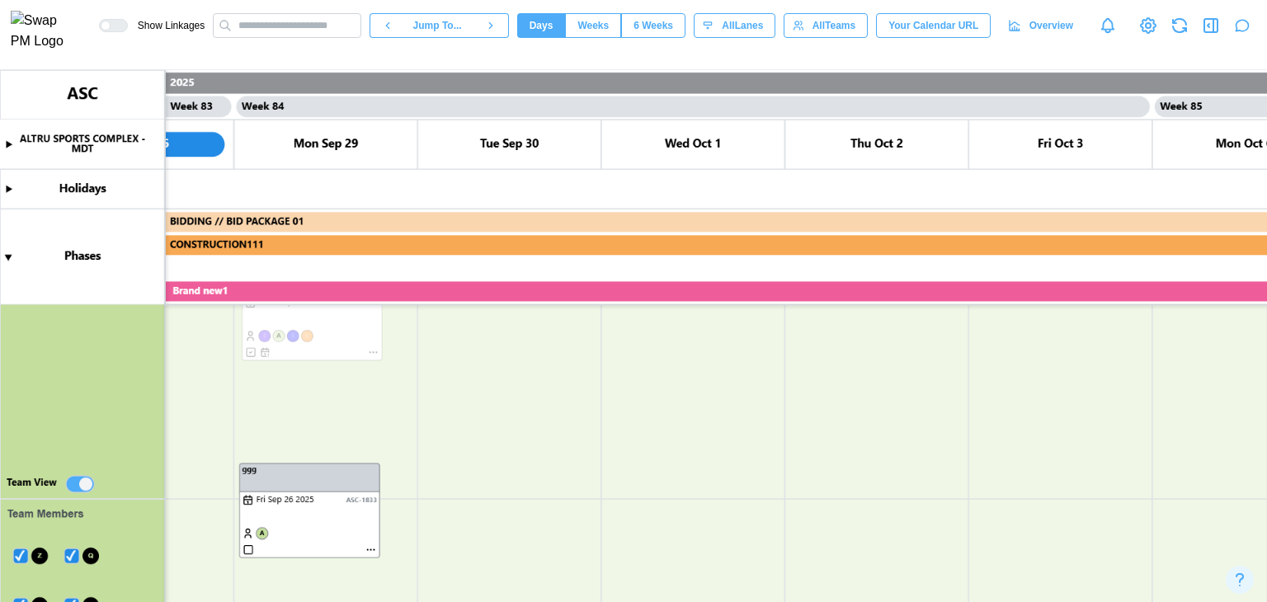
type textarea "*"
